Goal: Task Accomplishment & Management: Manage account settings

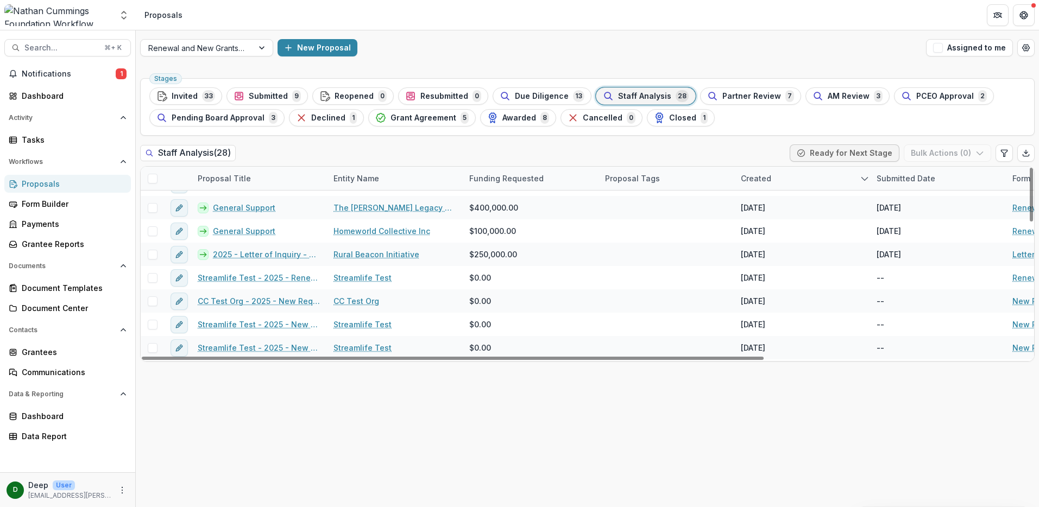
scroll to position [49, 0]
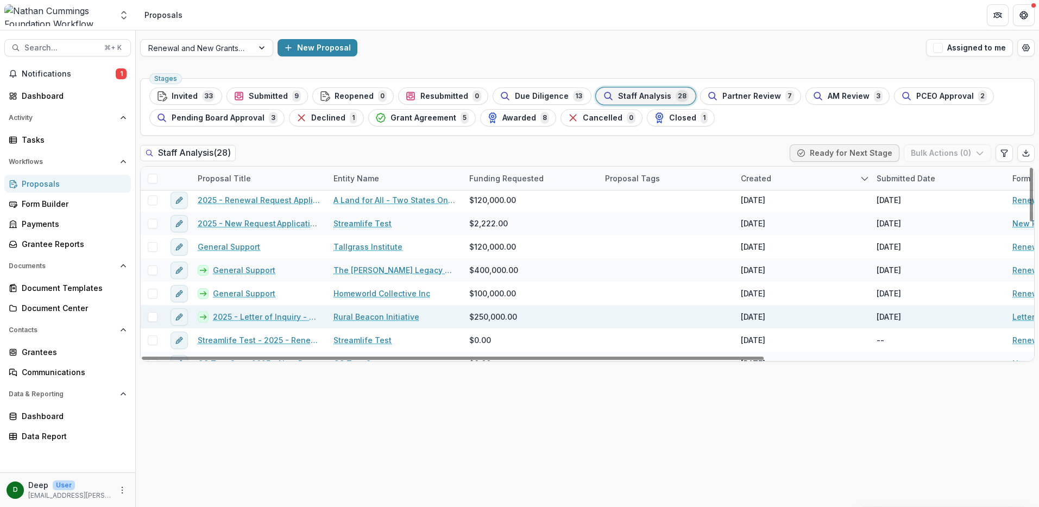
click at [276, 317] on link "2025 - Letter of Inquiry - Rural Beacon" at bounding box center [267, 316] width 108 height 11
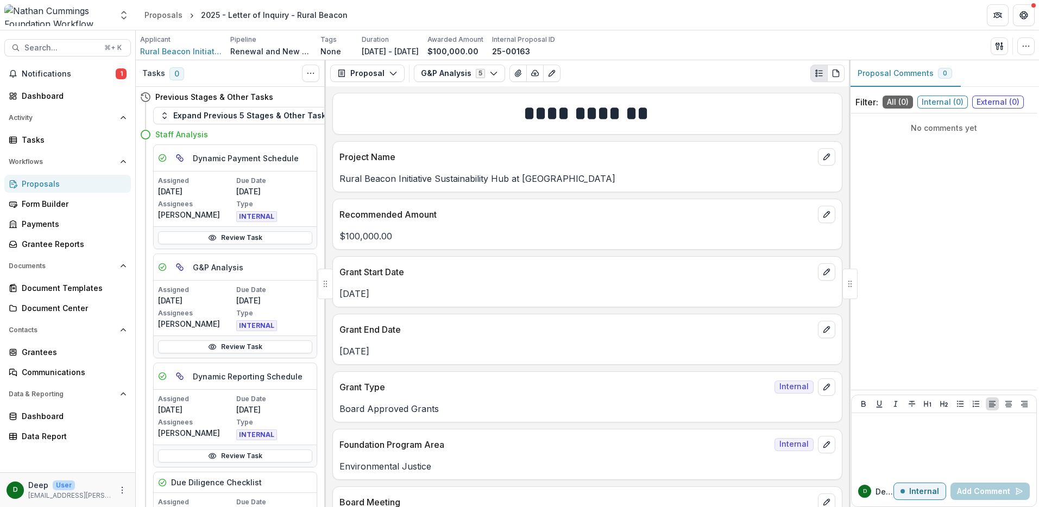
click at [71, 189] on div "Proposals" at bounding box center [72, 183] width 100 height 11
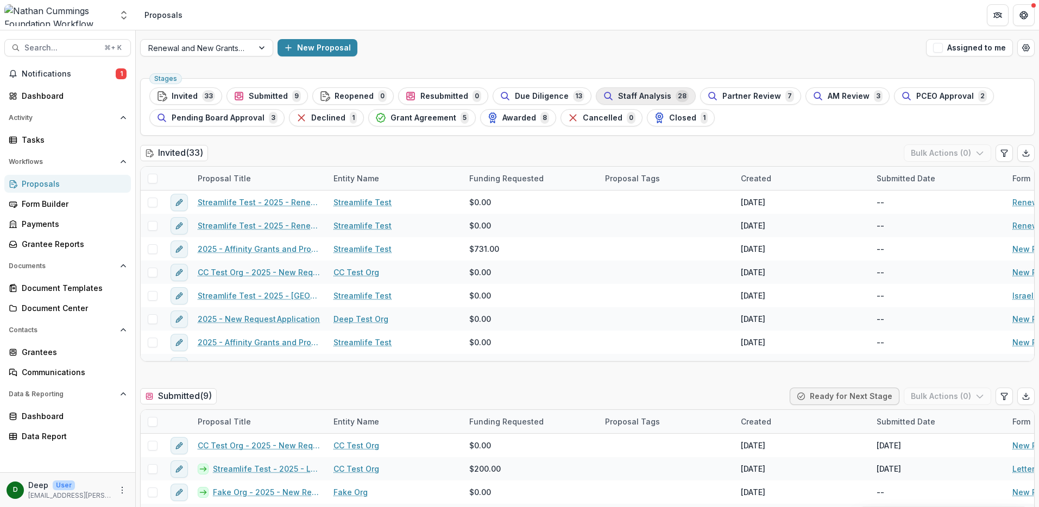
click at [634, 93] on span "Staff Analysis" at bounding box center [644, 96] width 53 height 9
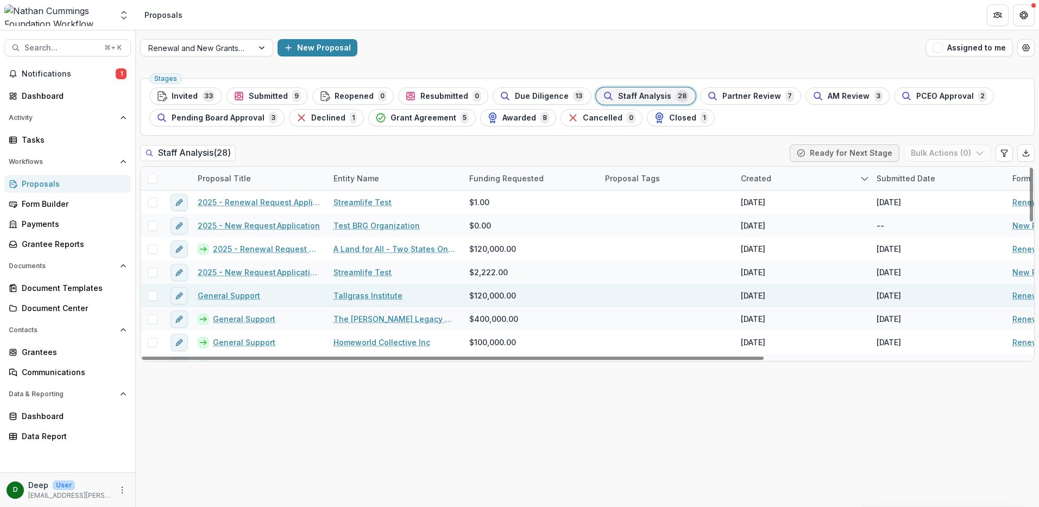
click at [249, 295] on link "General Support" at bounding box center [229, 295] width 62 height 11
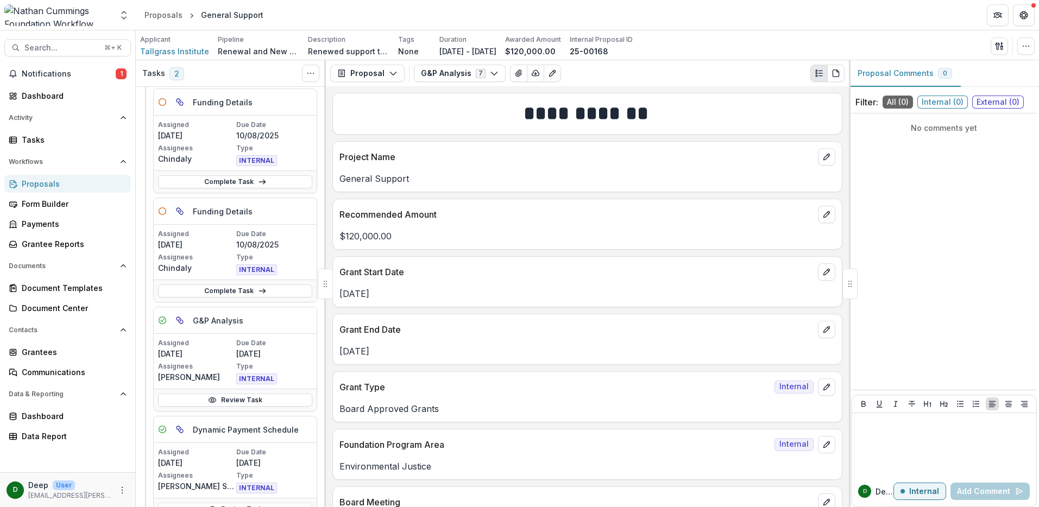
scroll to position [30, 0]
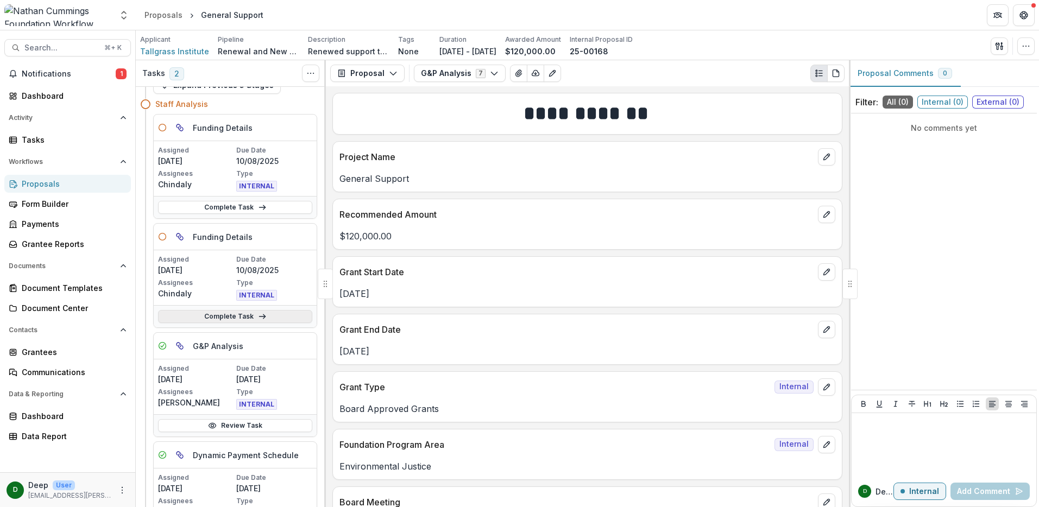
click at [237, 313] on link "Complete Task" at bounding box center [235, 316] width 154 height 13
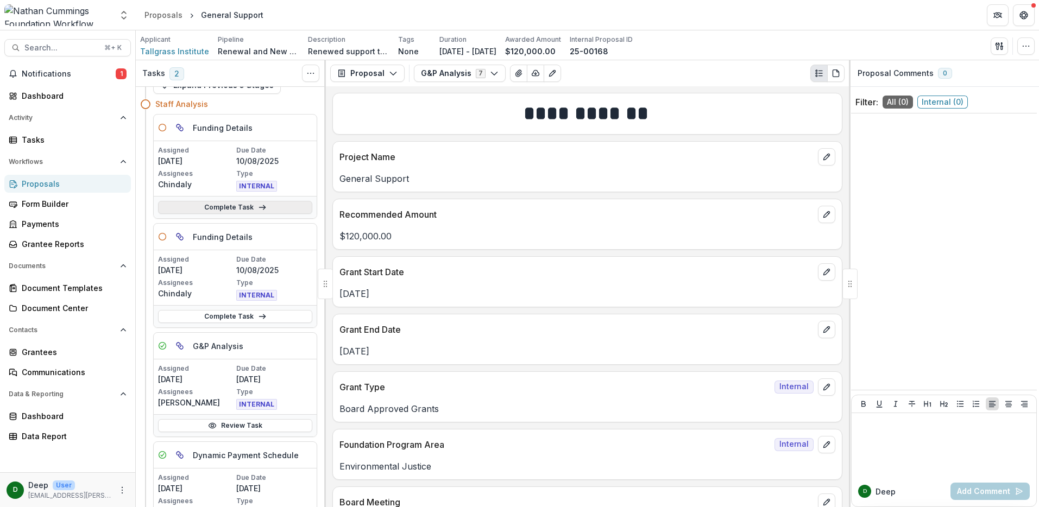
click at [251, 208] on link "Complete Task" at bounding box center [235, 207] width 154 height 13
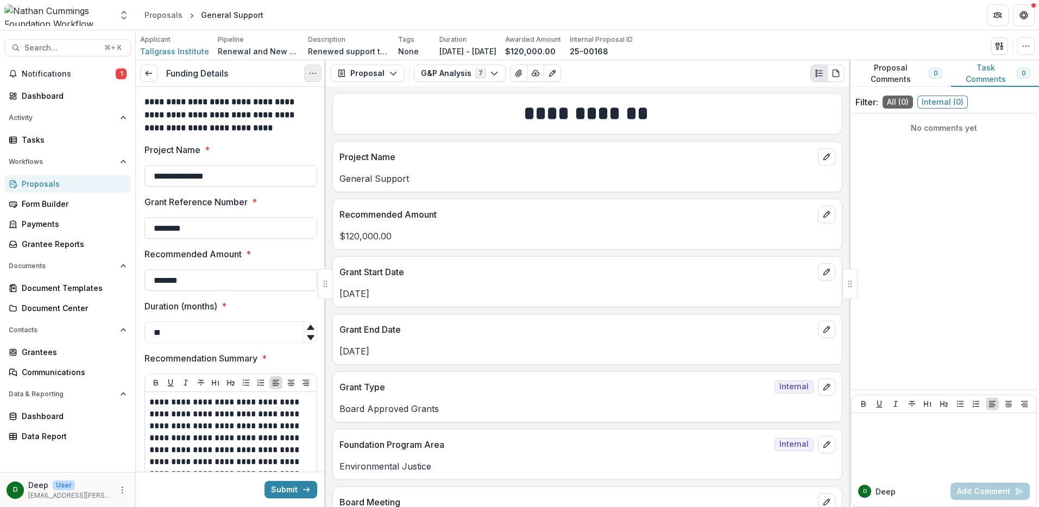
click at [317, 68] on button "Options" at bounding box center [312, 73] width 17 height 17
click at [275, 96] on link "View task" at bounding box center [261, 98] width 116 height 18
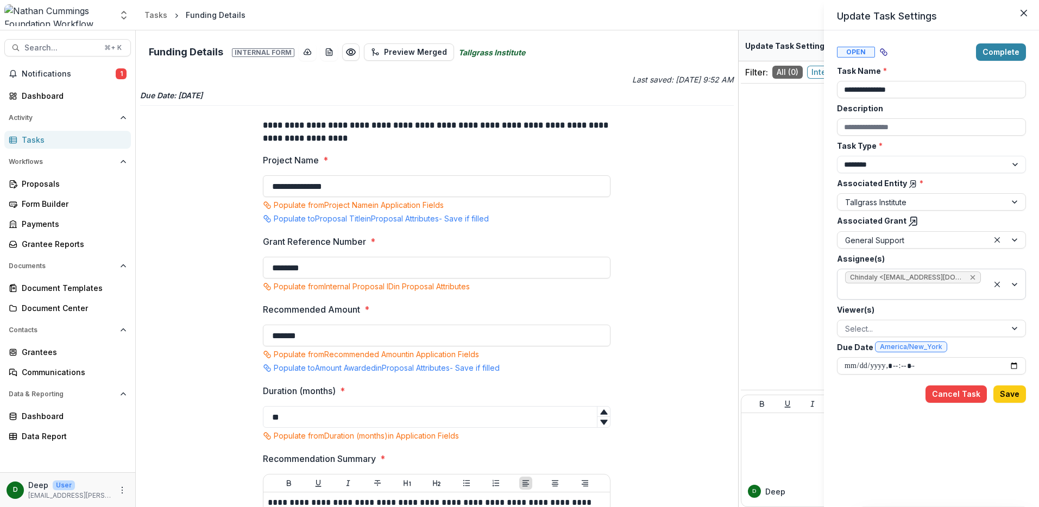
click at [973, 278] on icon "Remove Chindaly <chindaly.chounlamountry@nathancummings.org> (chindaly.chounlam…" at bounding box center [972, 277] width 5 height 5
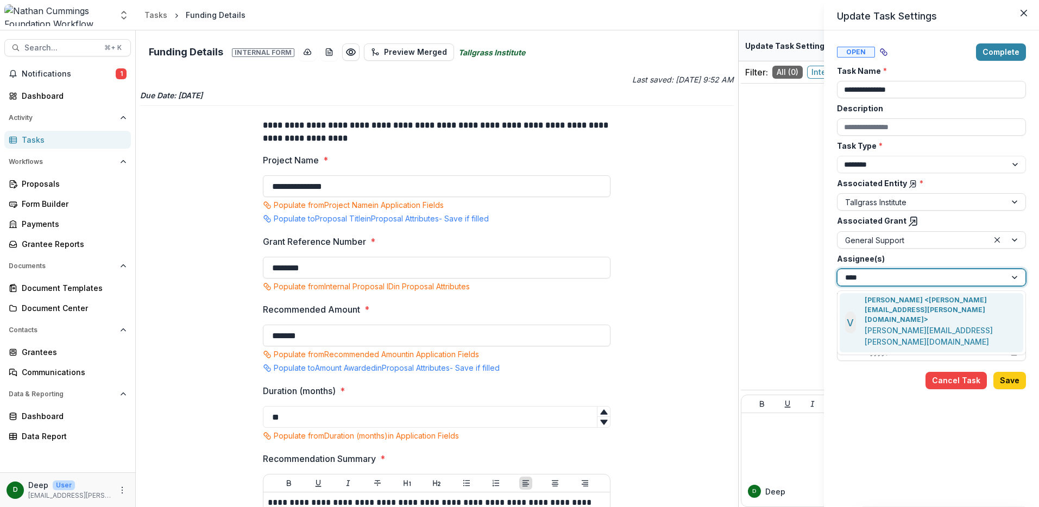
type input "*****"
click at [942, 304] on p "[PERSON_NAME] <[PERSON_NAME][EMAIL_ADDRESS][PERSON_NAME][DOMAIN_NAME]>" at bounding box center [941, 309] width 154 height 29
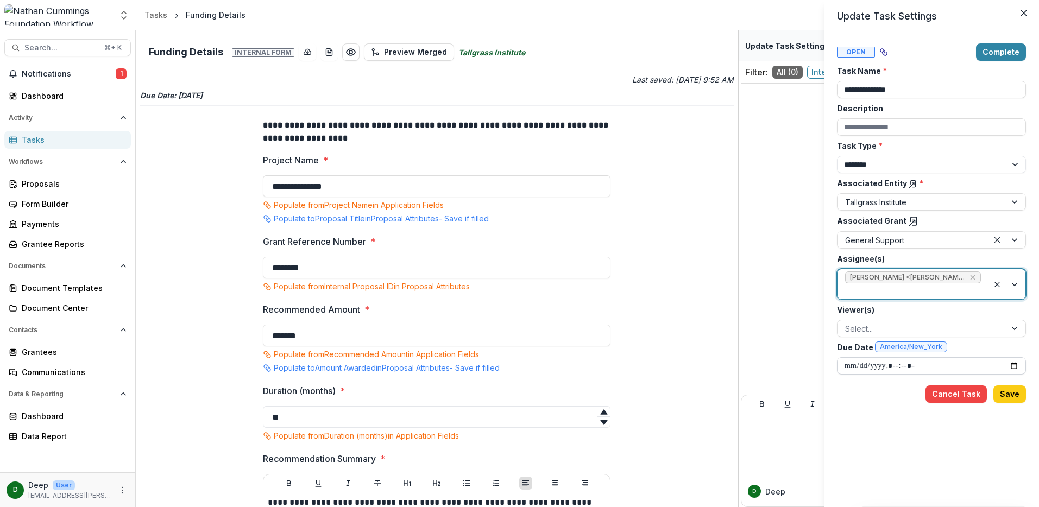
click at [905, 365] on input "Due Date America/New_York" at bounding box center [931, 365] width 189 height 17
click at [1013, 365] on input "Due Date America/New_York" at bounding box center [931, 365] width 189 height 17
type input "**********"
click at [1012, 393] on button "Save" at bounding box center [1009, 393] width 33 height 17
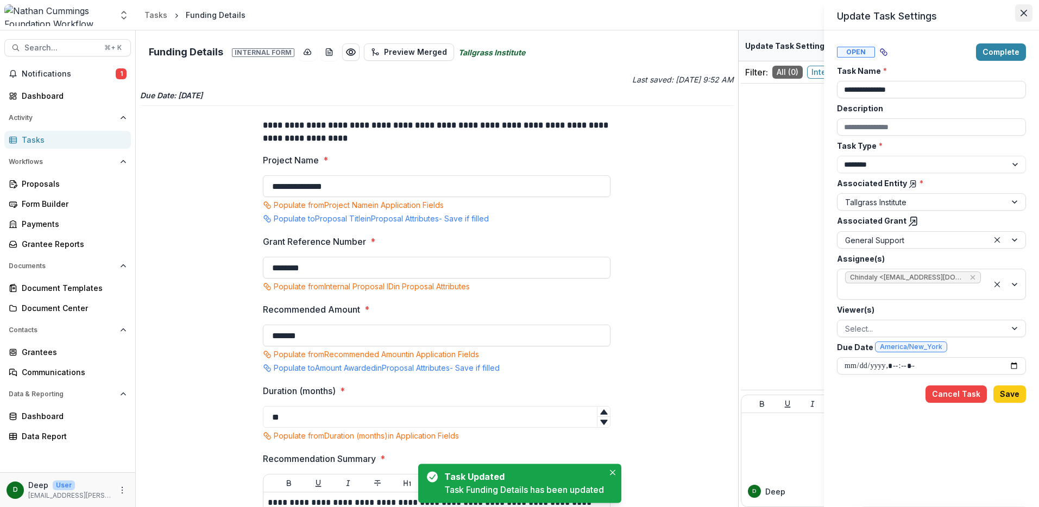
type input "**********"
click at [1025, 14] on icon "Close" at bounding box center [1023, 13] width 7 height 7
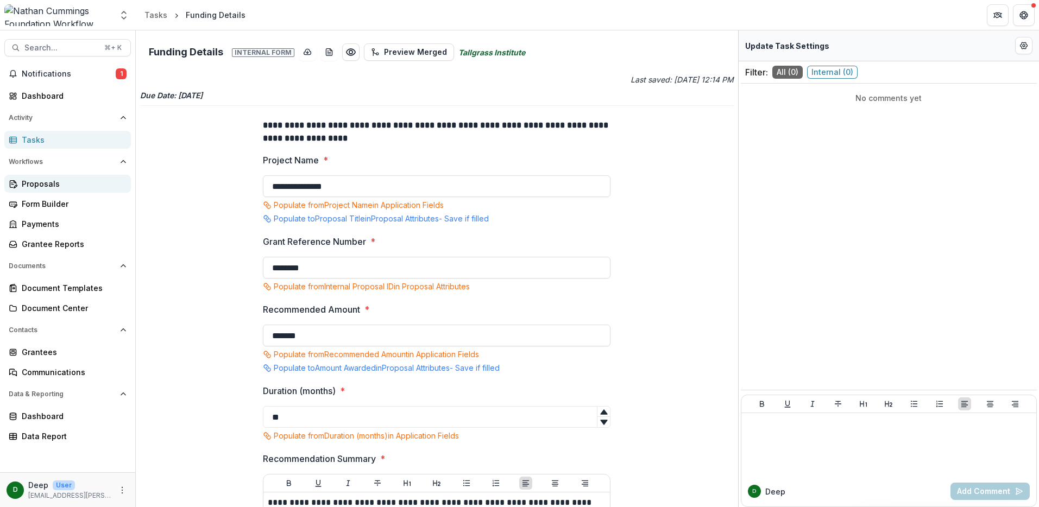
click at [54, 180] on div "Proposals" at bounding box center [72, 183] width 100 height 11
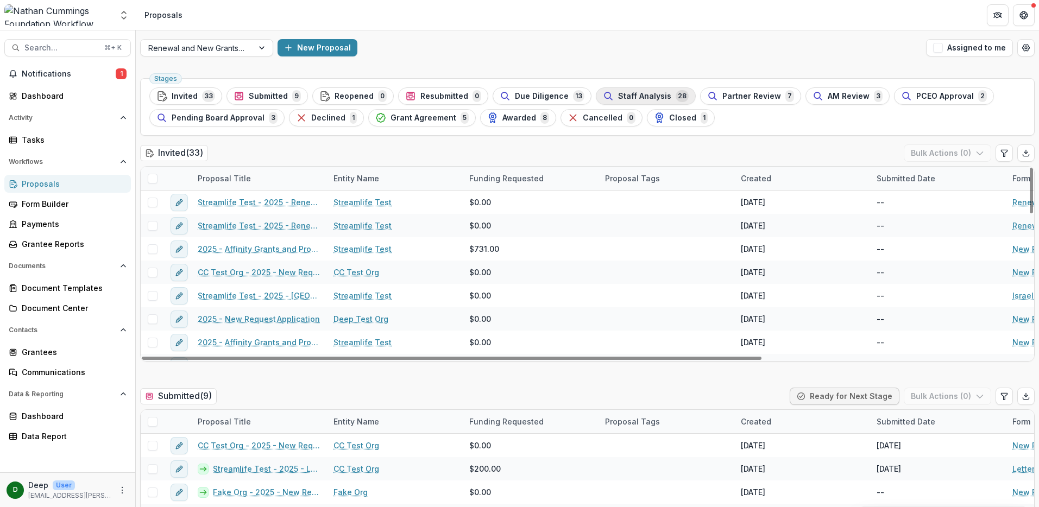
click at [646, 93] on span "Staff Analysis" at bounding box center [644, 96] width 53 height 9
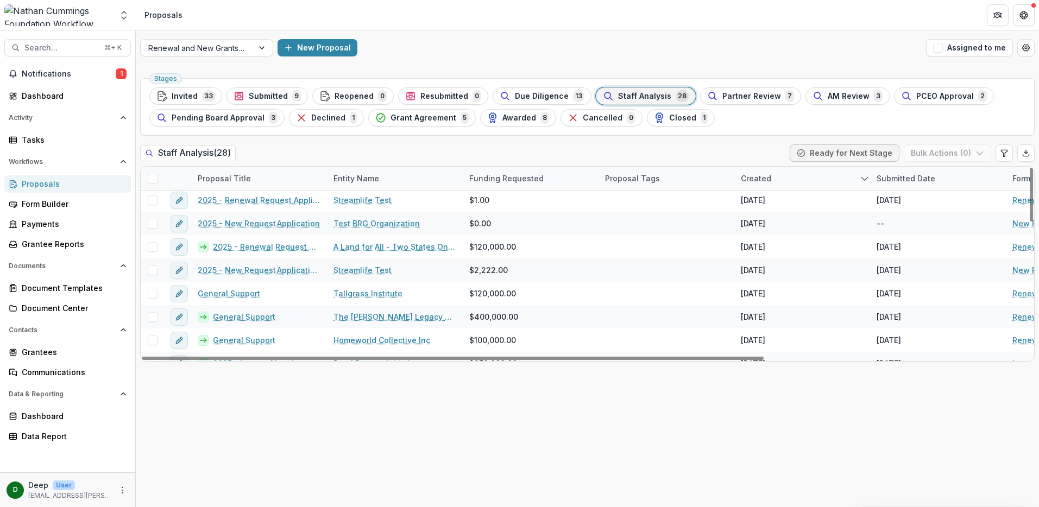
scroll to position [18, 0]
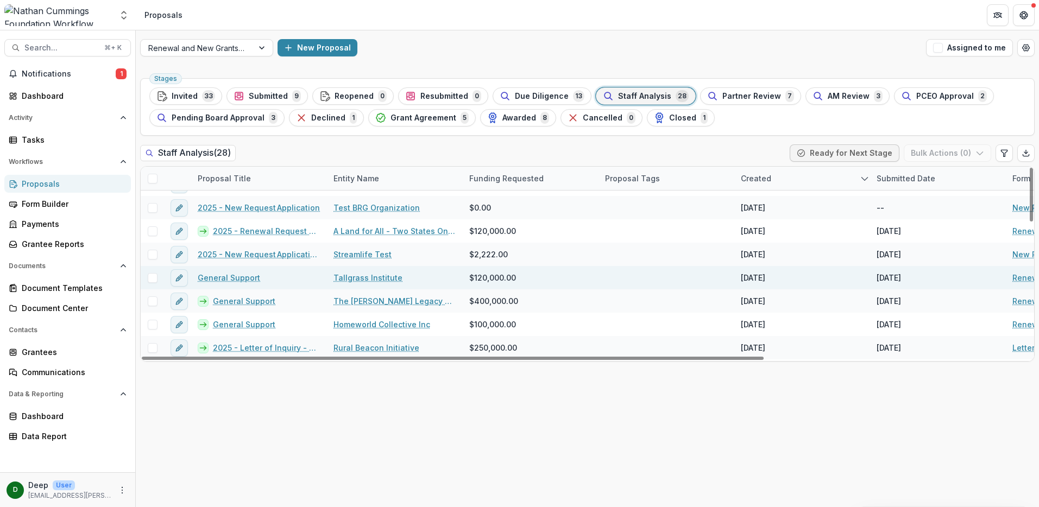
click at [249, 273] on link "General Support" at bounding box center [229, 277] width 62 height 11
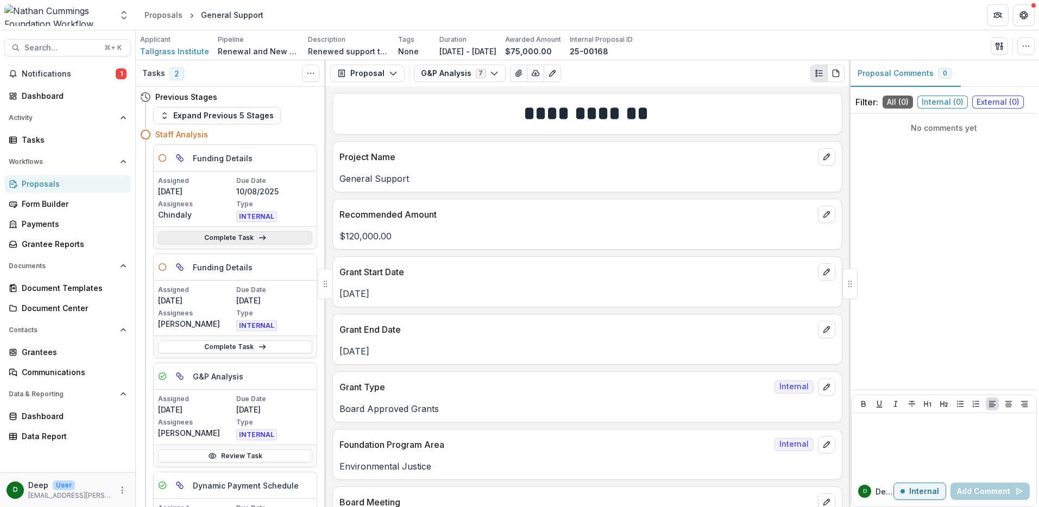
click at [258, 235] on icon at bounding box center [262, 237] width 9 height 9
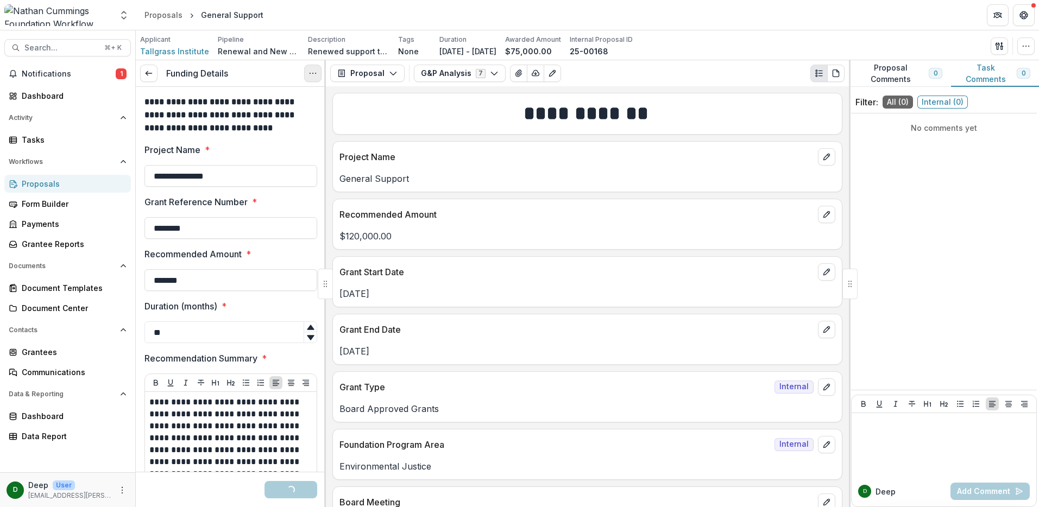
click at [311, 73] on icon "Options" at bounding box center [312, 73] width 9 height 9
click at [269, 120] on button "Cancel Task" at bounding box center [261, 121] width 116 height 18
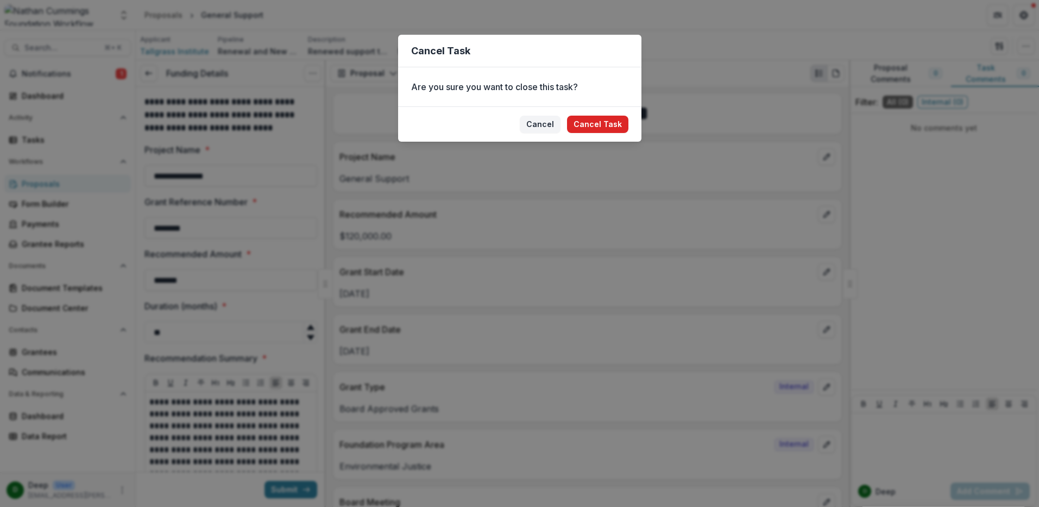
click at [590, 121] on button "Cancel Task" at bounding box center [597, 124] width 61 height 17
